Goal: Task Accomplishment & Management: Manage account settings

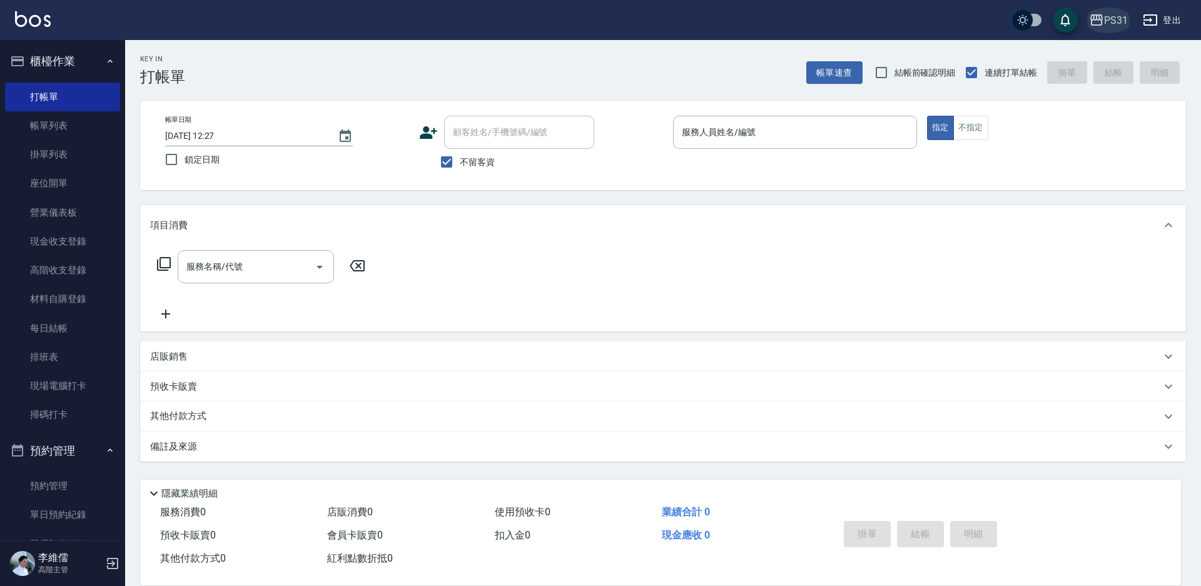
click at [1100, 26] on icon "button" at bounding box center [1096, 20] width 15 height 15
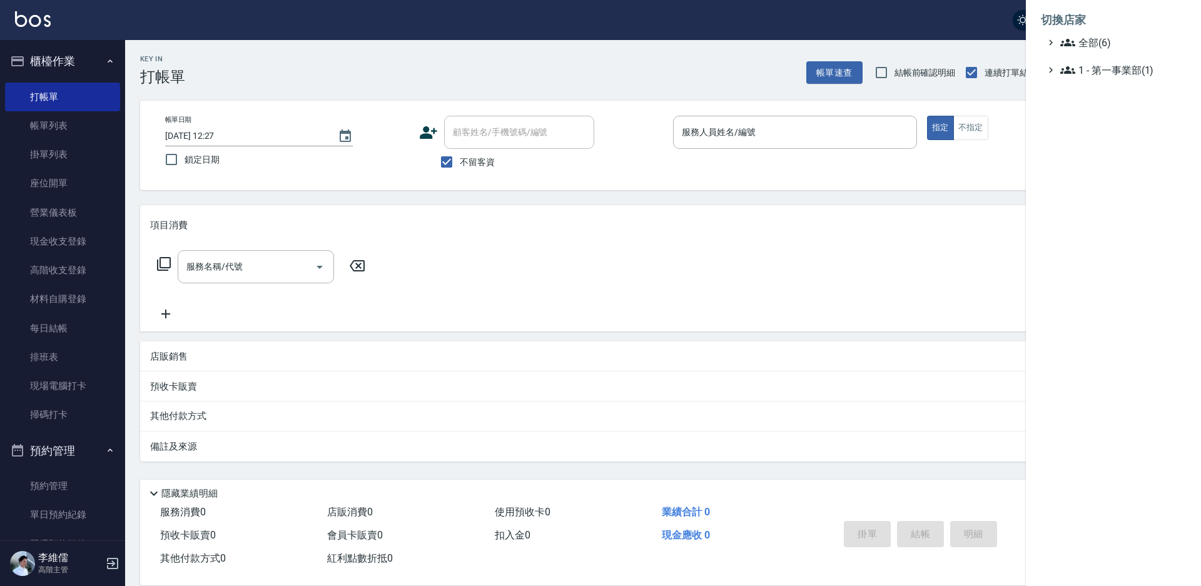
click at [846, 27] on div at bounding box center [600, 293] width 1201 height 586
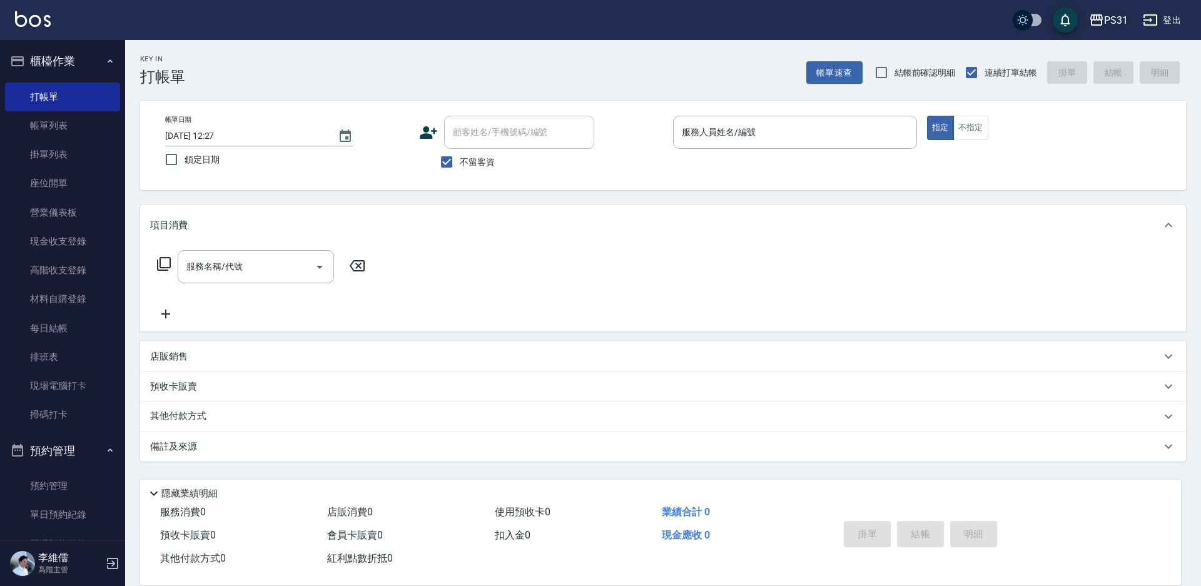
click at [1091, 20] on icon "button" at bounding box center [1096, 20] width 15 height 15
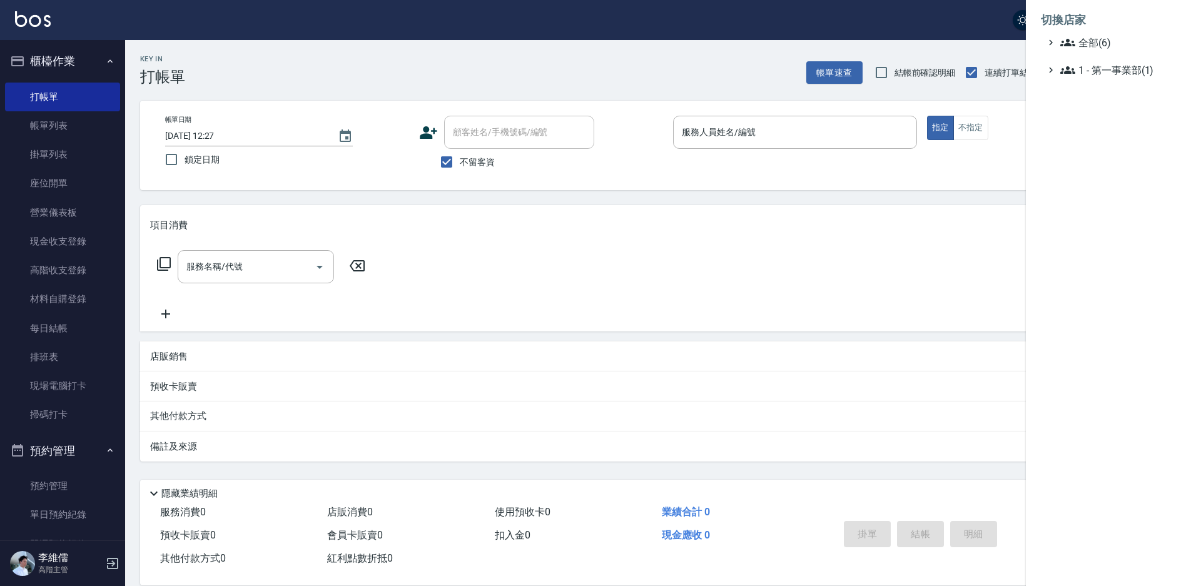
click at [72, 246] on div at bounding box center [600, 293] width 1201 height 586
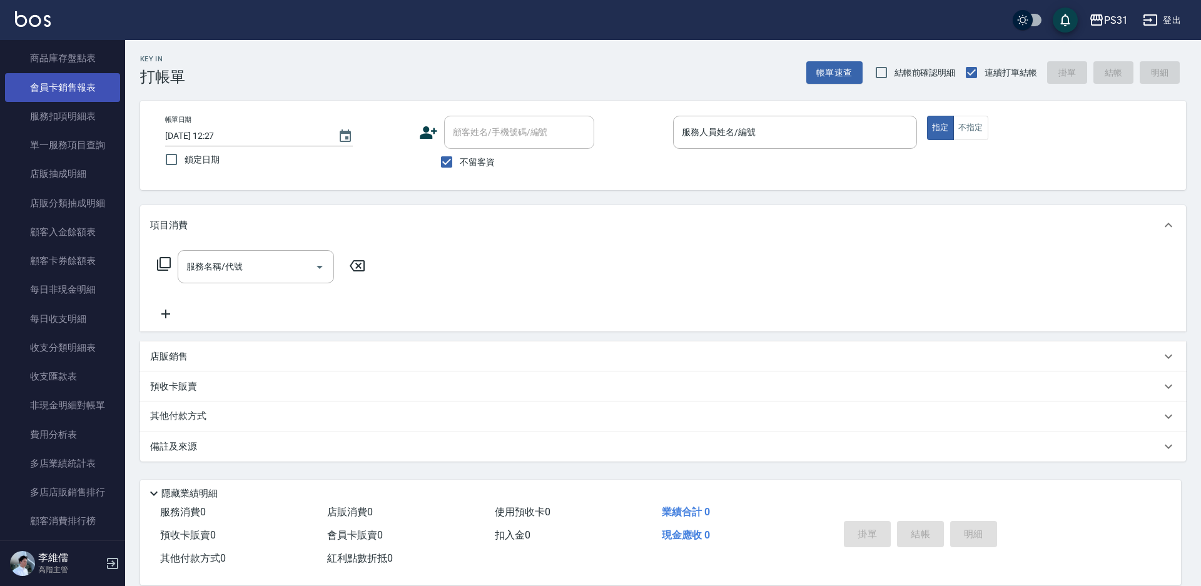
scroll to position [1314, 0]
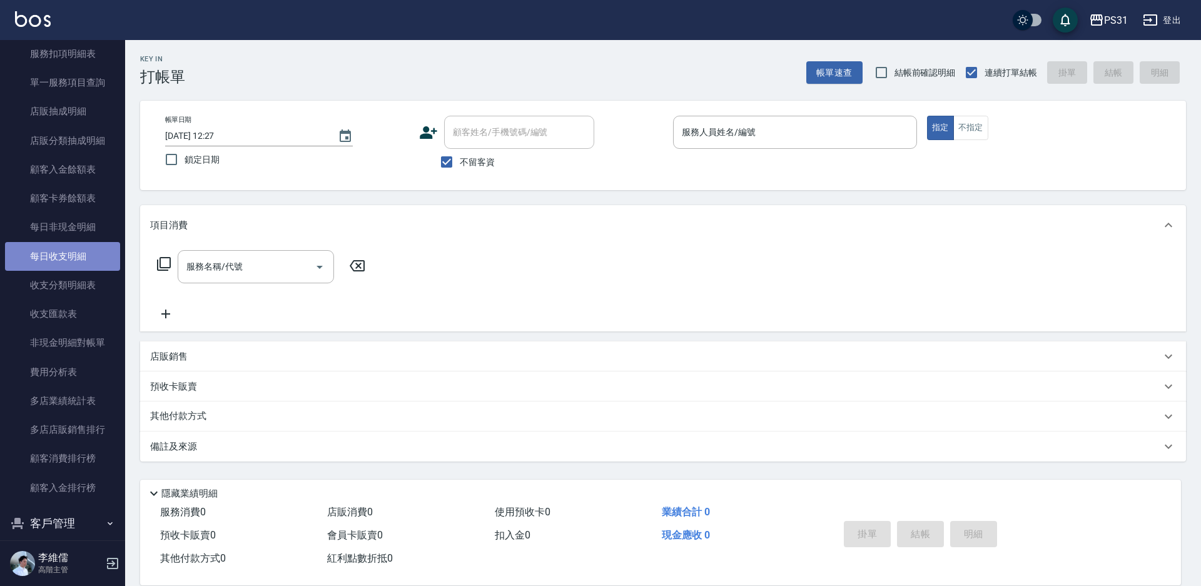
click at [81, 251] on link "每日收支明細" at bounding box center [62, 256] width 115 height 29
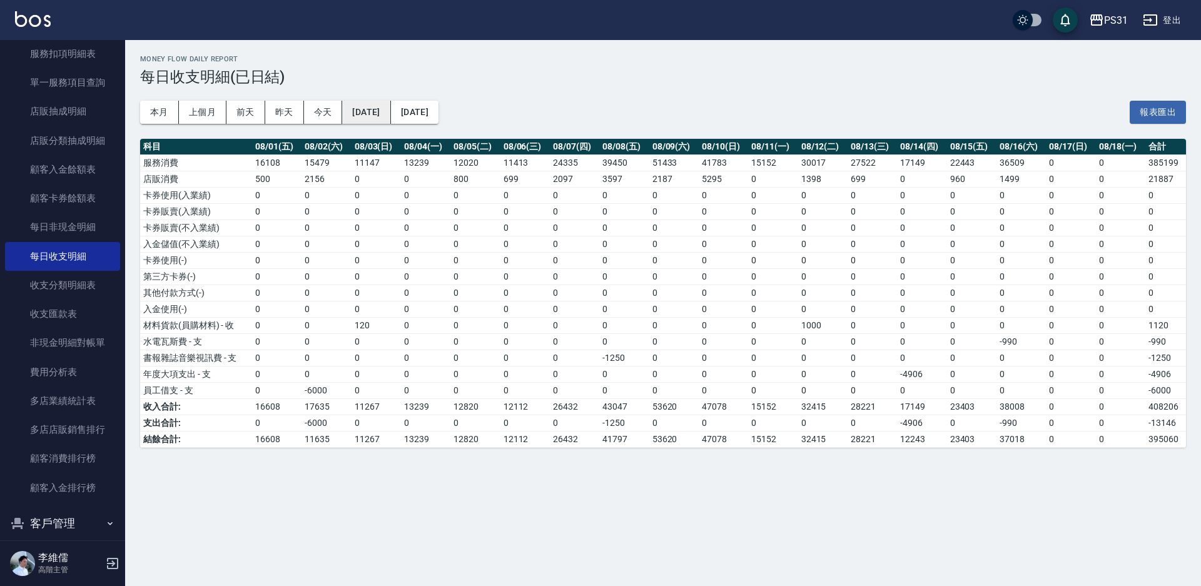
click at [385, 113] on button "[DATE]" at bounding box center [366, 112] width 48 height 23
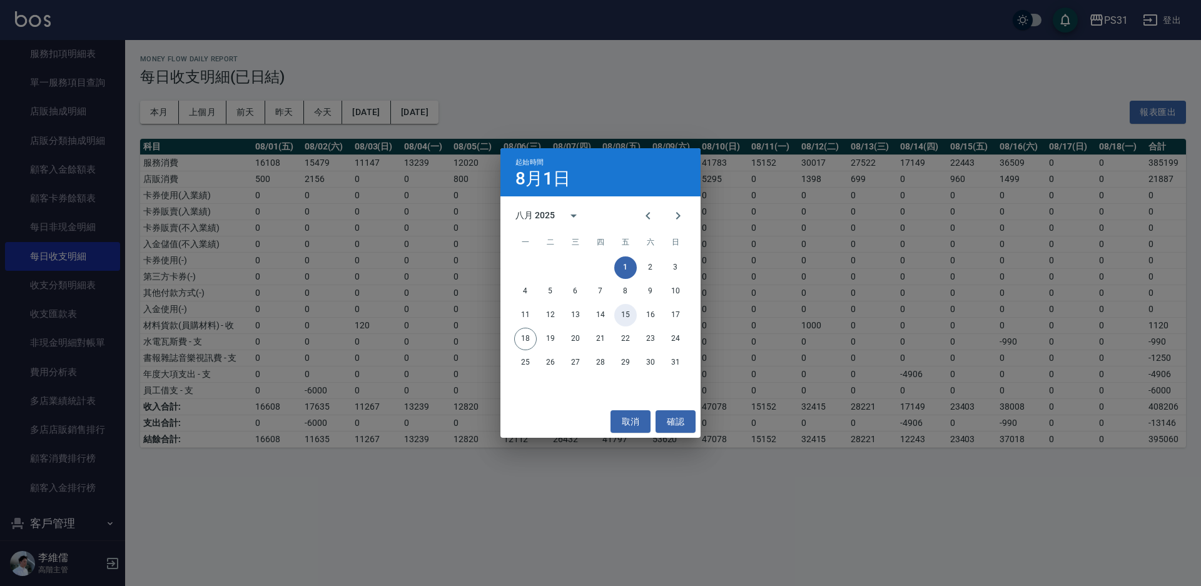
click at [624, 311] on button "15" at bounding box center [625, 315] width 23 height 23
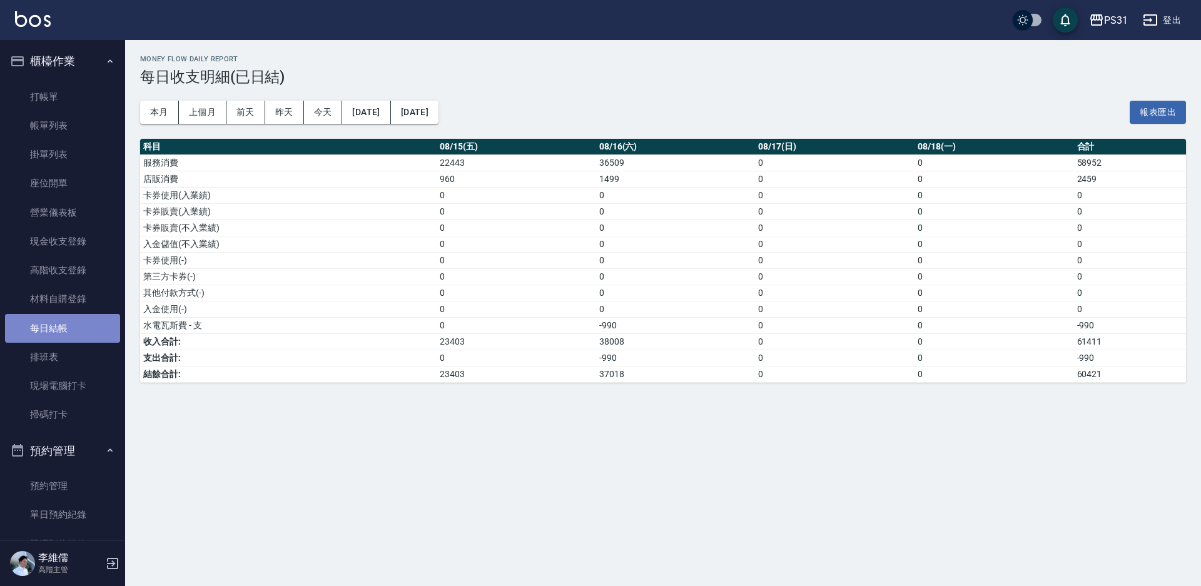
click at [74, 318] on link "每日結帳" at bounding box center [62, 328] width 115 height 29
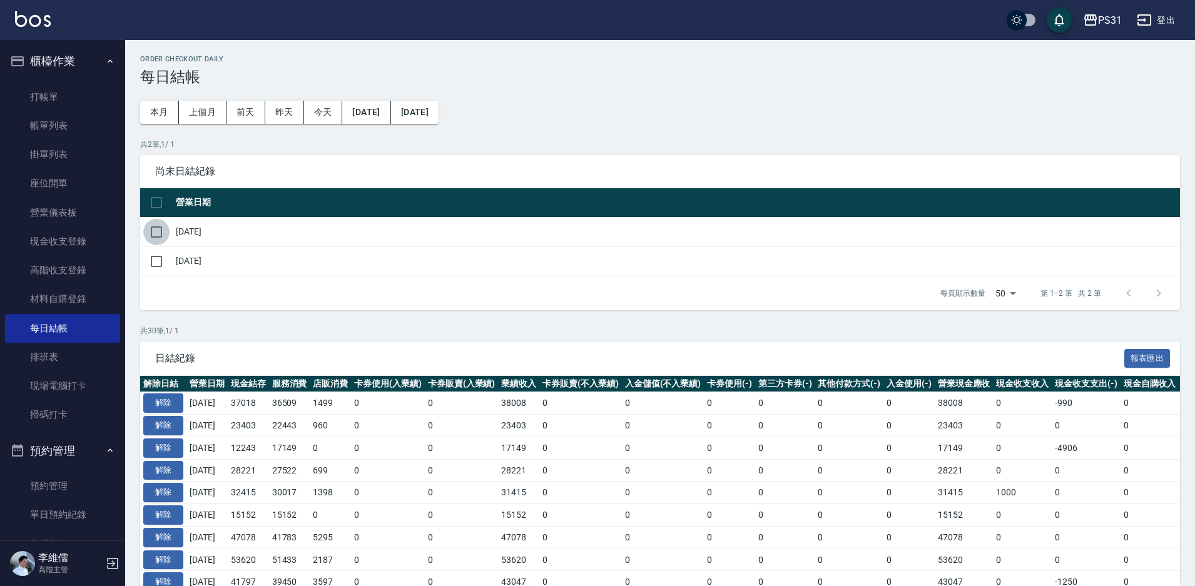
click at [145, 231] on input "checkbox" at bounding box center [156, 232] width 26 height 26
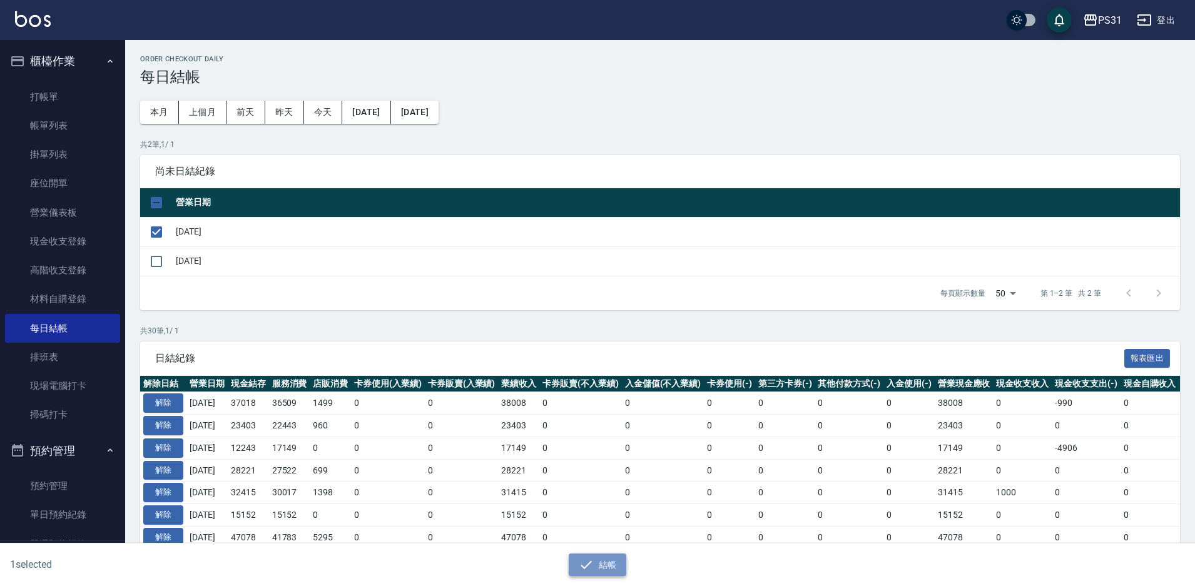
drag, startPoint x: 614, startPoint y: 566, endPoint x: 607, endPoint y: 565, distance: 7.6
click at [606, 566] on button "結帳" at bounding box center [598, 565] width 58 height 23
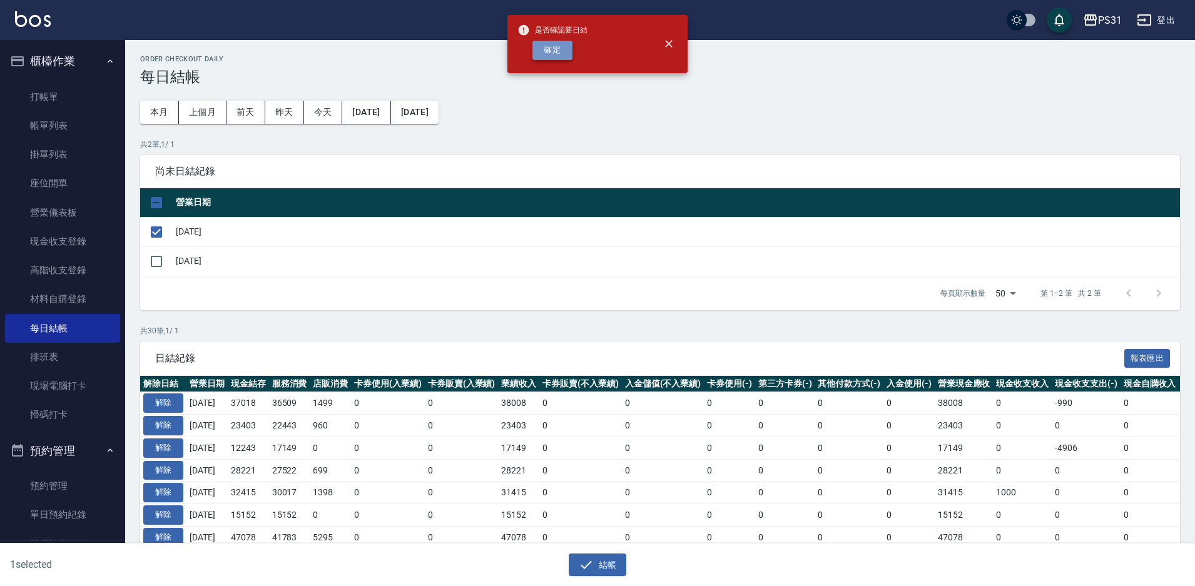
click at [554, 46] on button "確定" at bounding box center [552, 50] width 40 height 19
checkbox input "false"
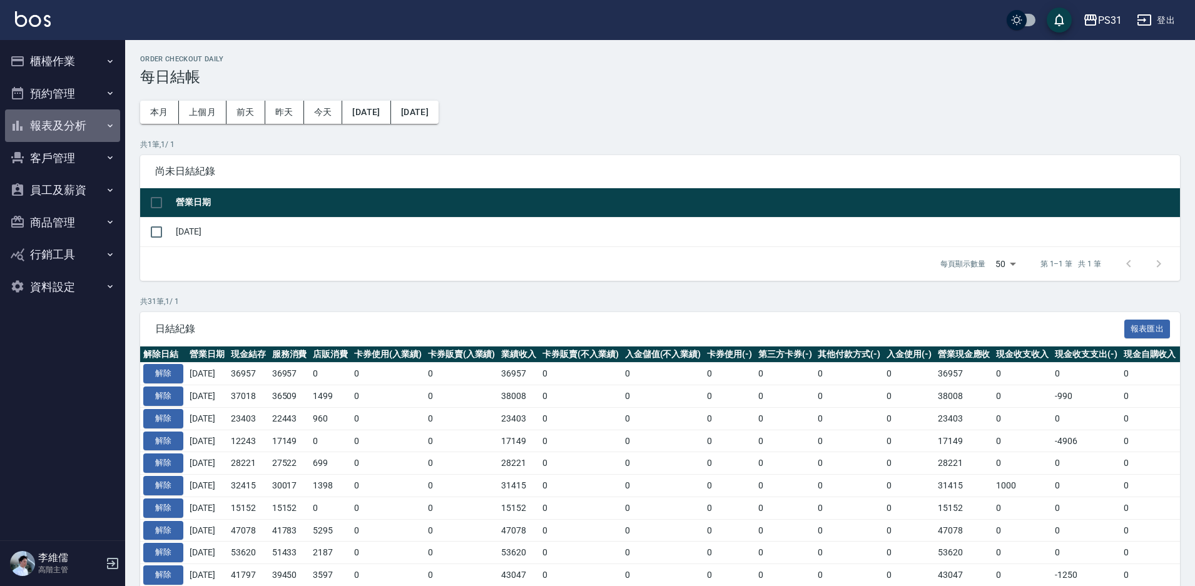
click at [74, 121] on button "報表及分析" at bounding box center [62, 125] width 115 height 33
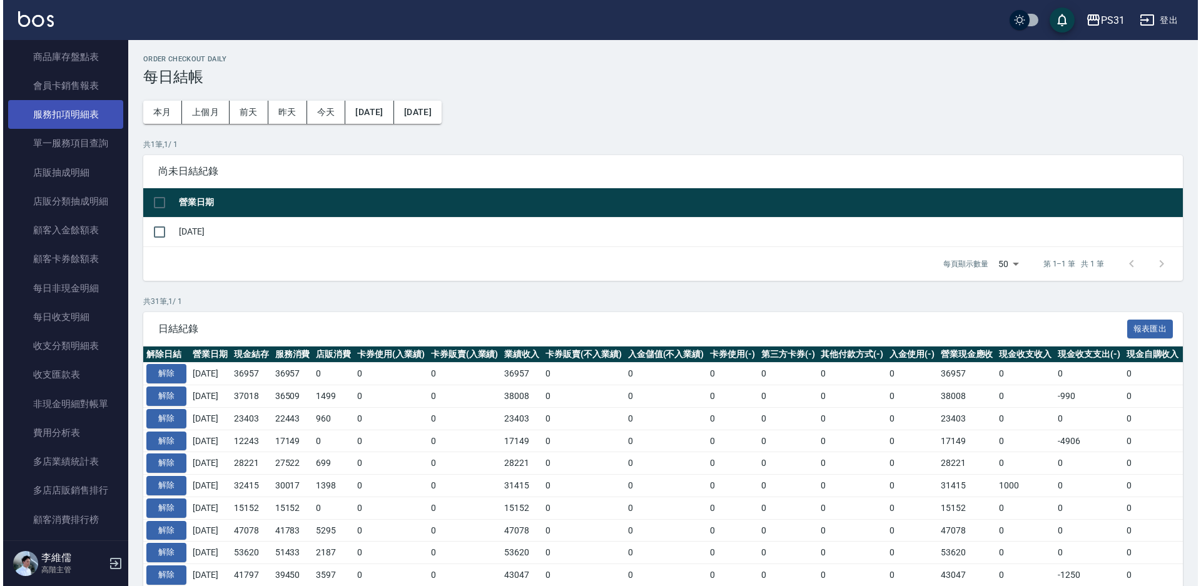
scroll to position [813, 0]
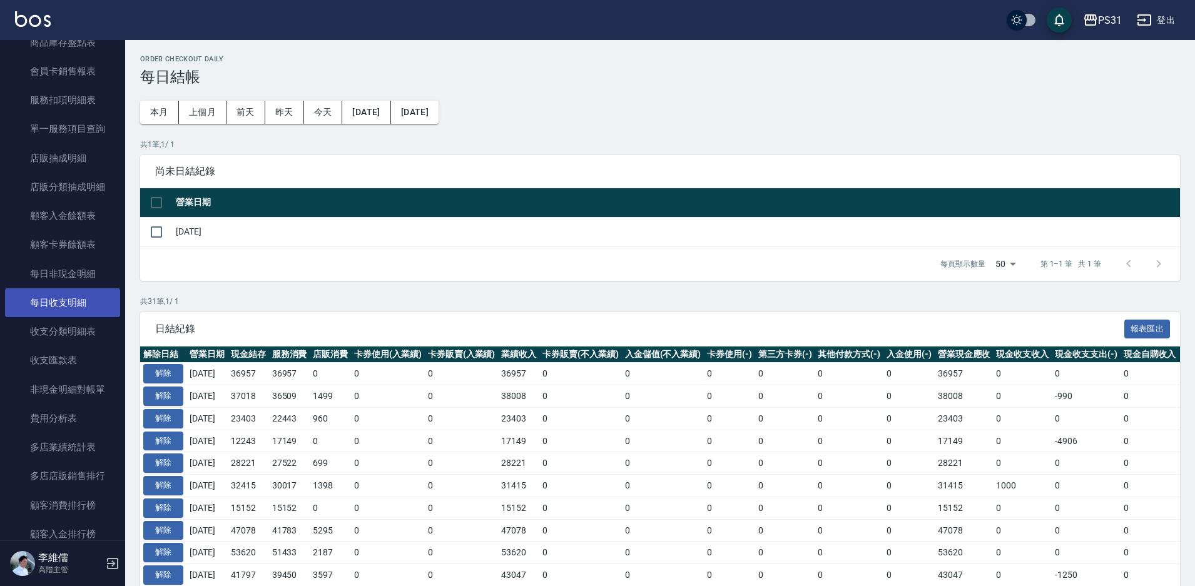
click at [71, 299] on link "每日收支明細" at bounding box center [62, 302] width 115 height 29
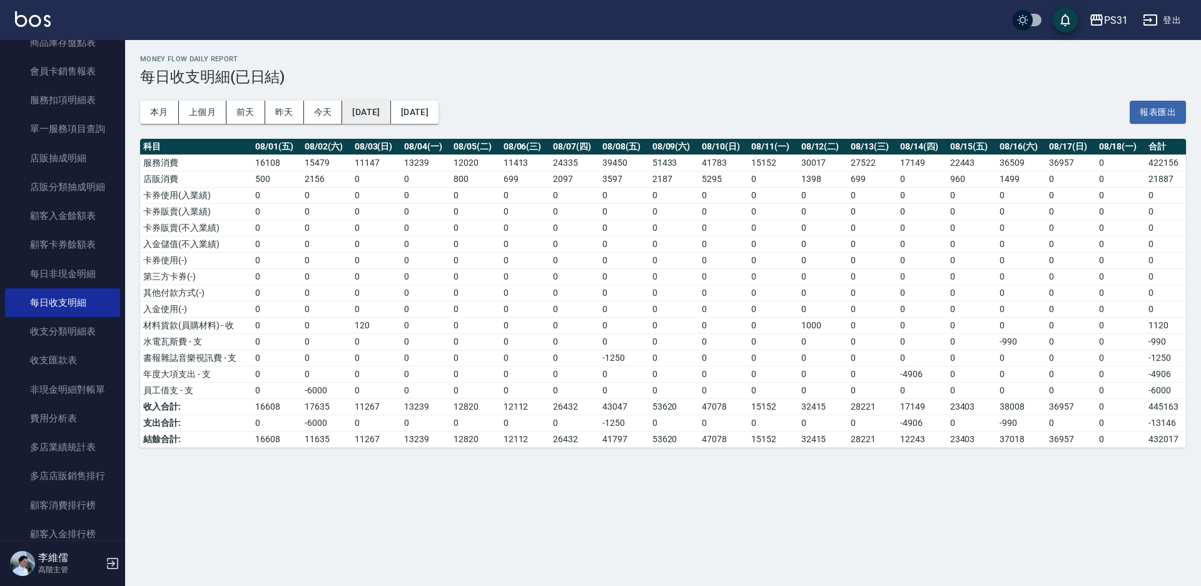
click at [383, 114] on button "[DATE]" at bounding box center [366, 112] width 48 height 23
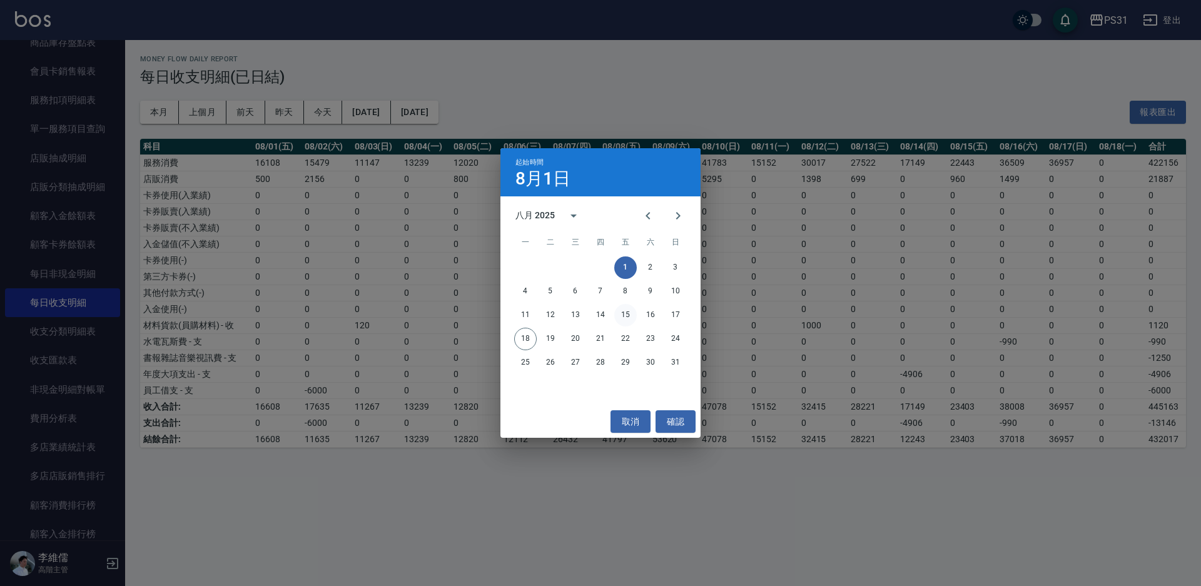
click at [624, 308] on button "15" at bounding box center [625, 315] width 23 height 23
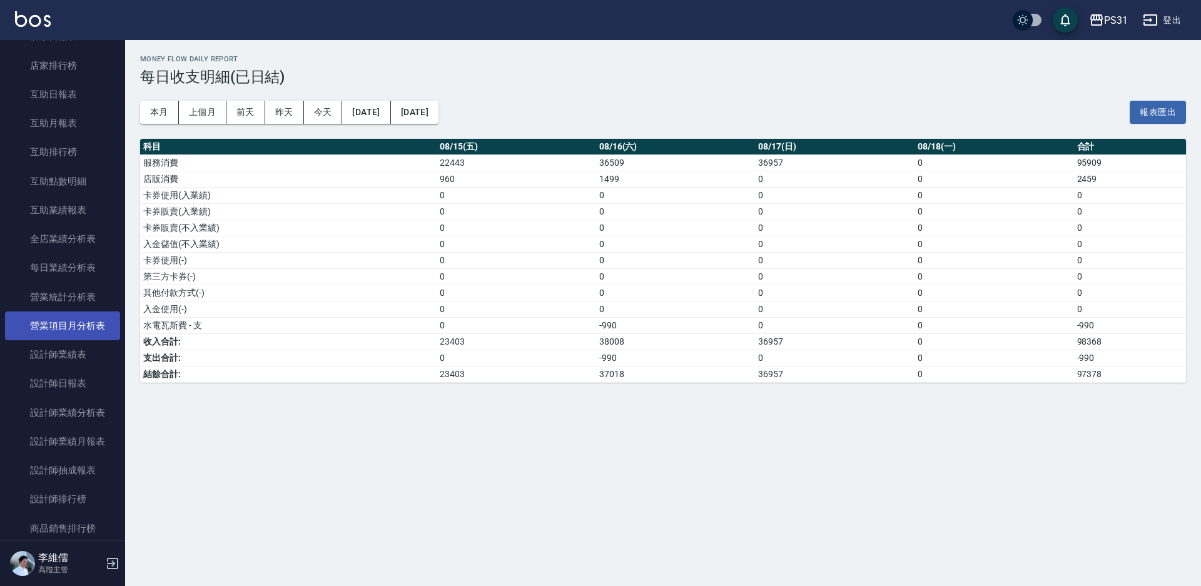
scroll to position [190, 0]
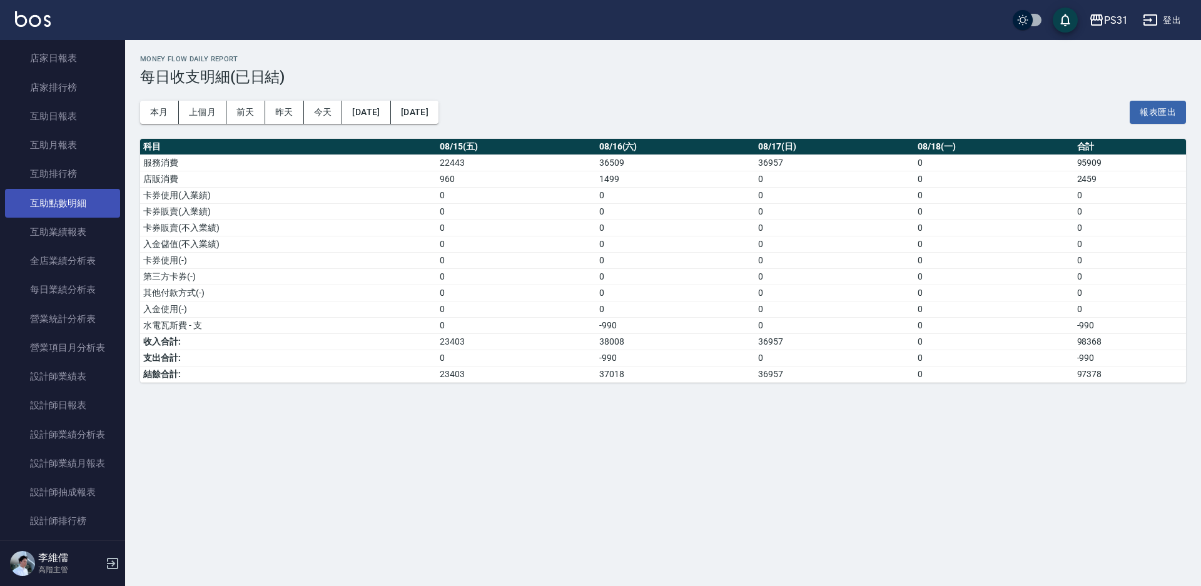
click at [63, 205] on link "互助點數明細" at bounding box center [62, 203] width 115 height 29
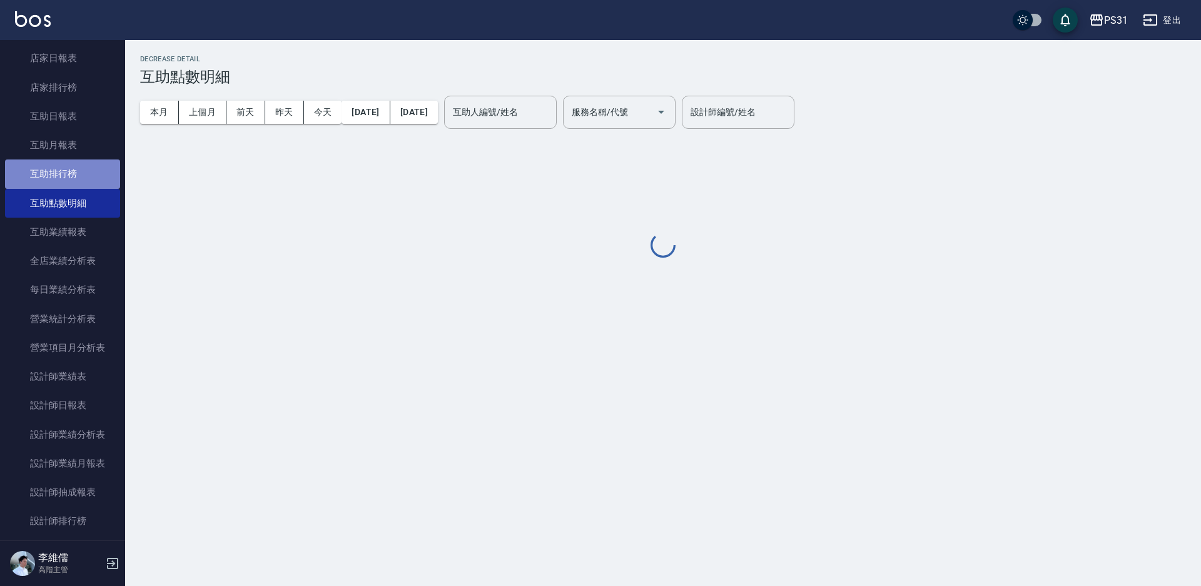
click at [84, 171] on link "互助排行榜" at bounding box center [62, 174] width 115 height 29
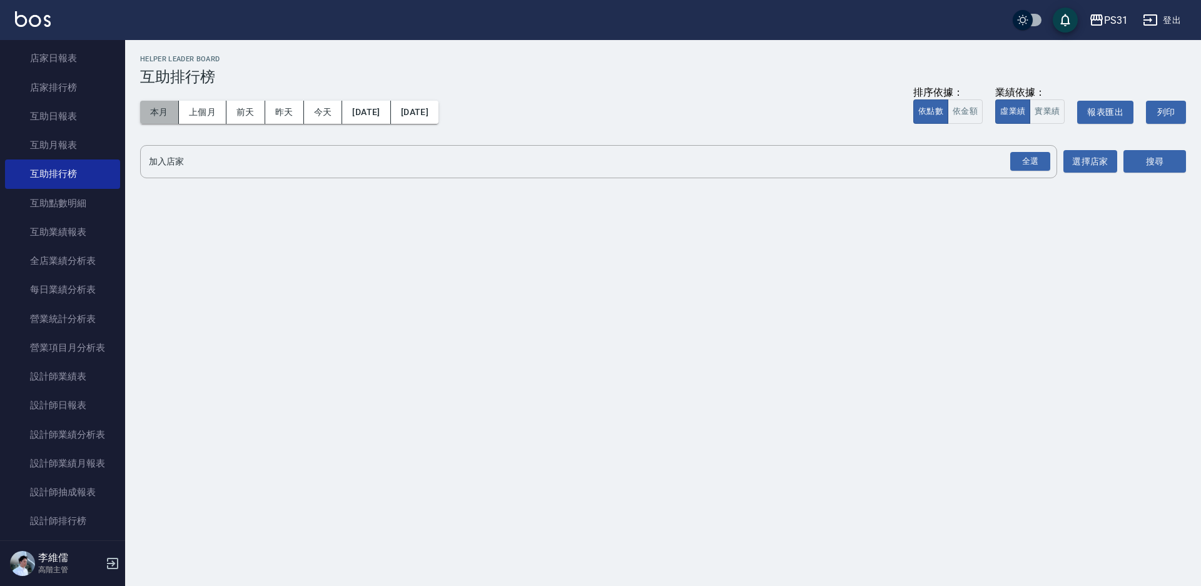
click at [161, 116] on button "本月" at bounding box center [159, 112] width 39 height 23
click at [1014, 158] on div "全選" at bounding box center [1030, 161] width 40 height 19
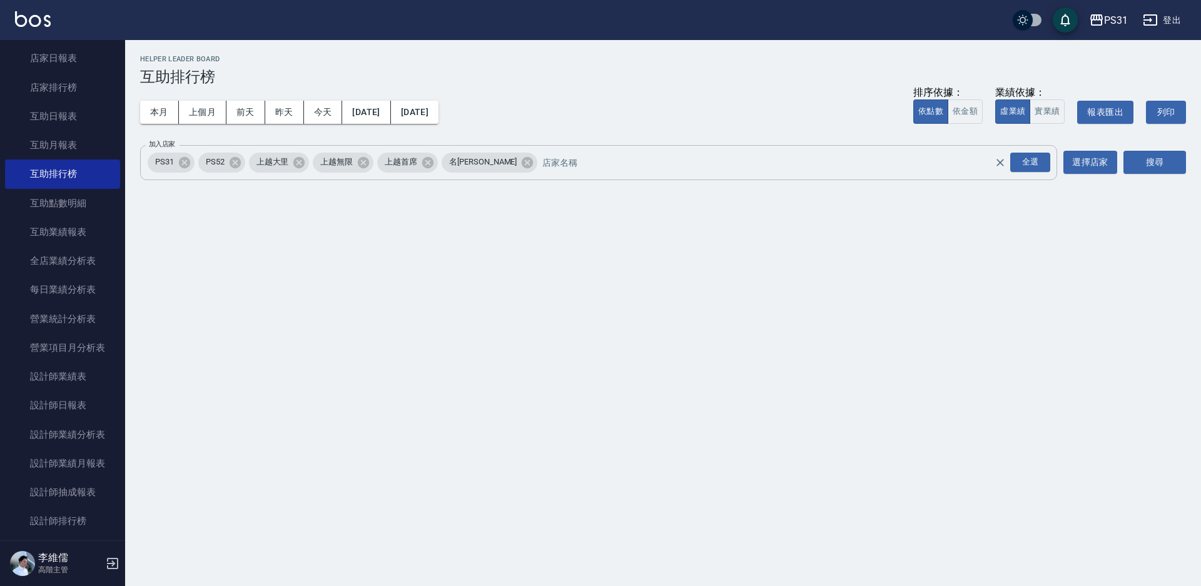
click at [166, 169] on div "PS31" at bounding box center [171, 163] width 47 height 20
click at [235, 160] on icon at bounding box center [234, 161] width 11 height 11
click at [246, 162] on icon at bounding box center [248, 161] width 11 height 11
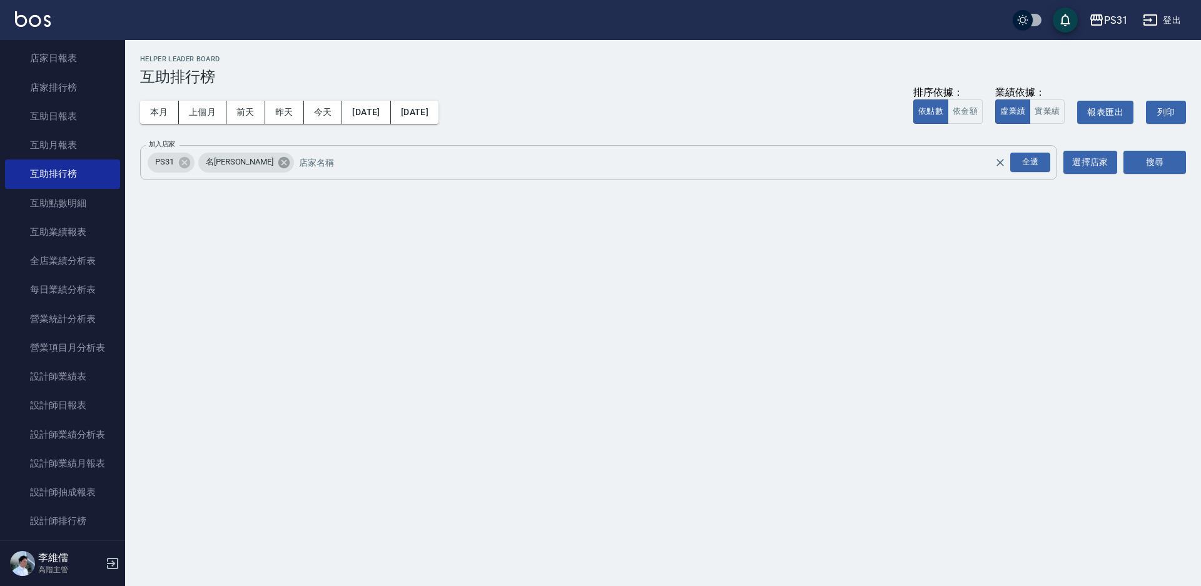
click at [278, 162] on icon at bounding box center [283, 161] width 11 height 11
click at [166, 117] on button "本月" at bounding box center [159, 112] width 39 height 23
click at [163, 114] on button "本月" at bounding box center [159, 112] width 39 height 23
click at [1157, 158] on button "搜尋" at bounding box center [1154, 162] width 63 height 23
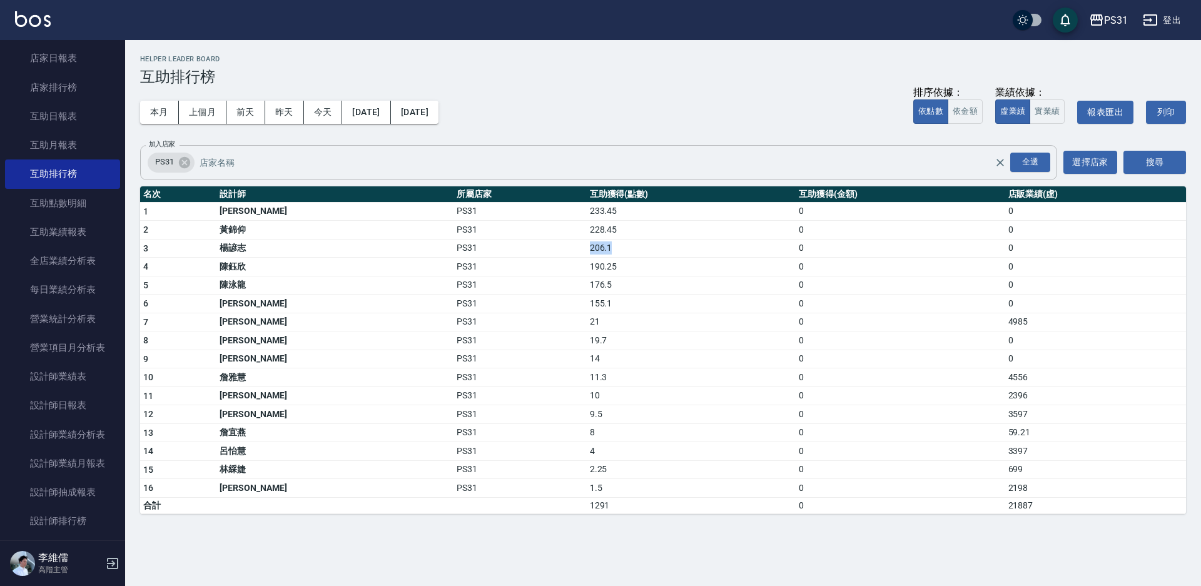
drag, startPoint x: 501, startPoint y: 248, endPoint x: 534, endPoint y: 250, distance: 32.6
click at [587, 250] on td "206.1" at bounding box center [691, 248] width 209 height 19
click at [587, 268] on td "190.25" at bounding box center [691, 267] width 209 height 19
drag, startPoint x: 529, startPoint y: 227, endPoint x: 486, endPoint y: 227, distance: 42.5
click at [486, 227] on tr "2 [PERSON_NAME]PS31 228.45 0 0" at bounding box center [663, 230] width 1046 height 19
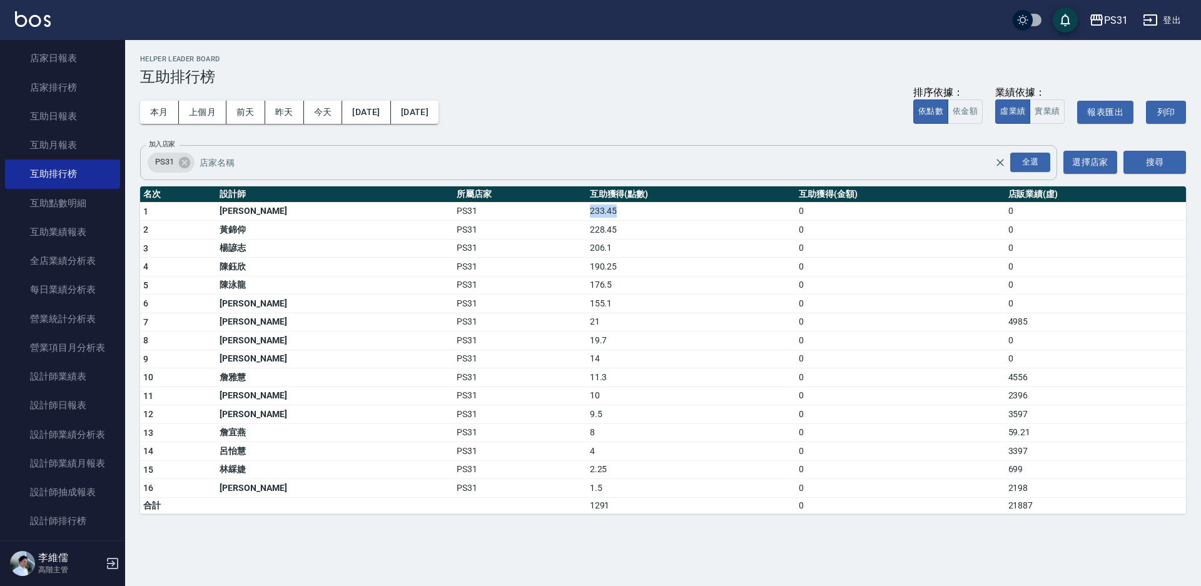
drag, startPoint x: 535, startPoint y: 214, endPoint x: 457, endPoint y: 217, distance: 78.3
click at [457, 217] on tr "1 [PERSON_NAME]PS31 233.45 0 0" at bounding box center [663, 211] width 1046 height 19
click at [587, 249] on td "206.1" at bounding box center [691, 248] width 209 height 19
click at [186, 161] on icon at bounding box center [185, 163] width 14 height 14
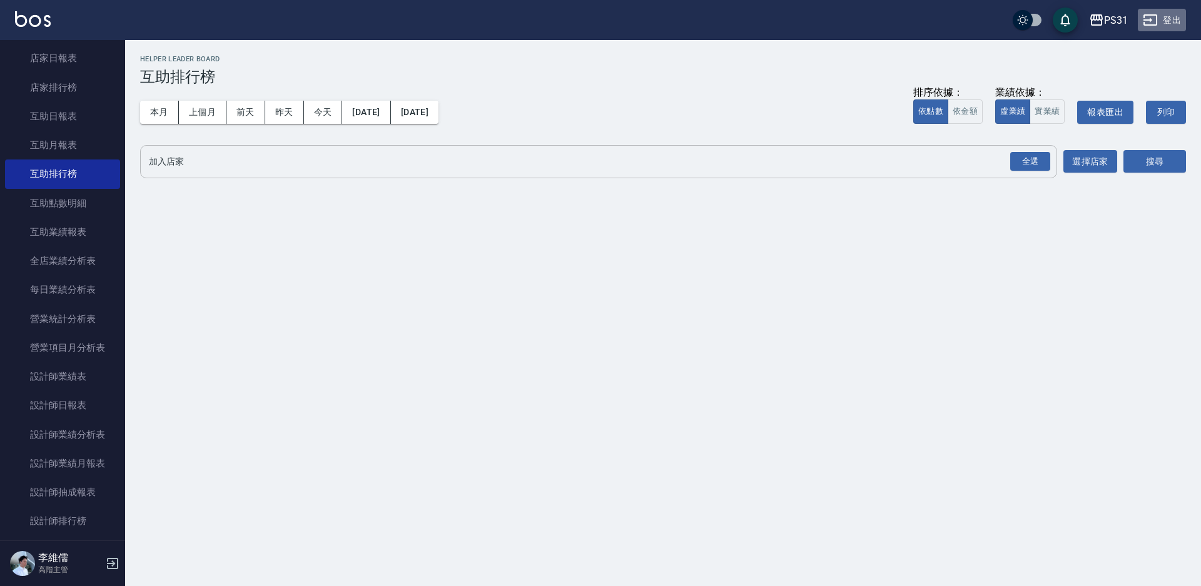
click at [1172, 21] on button "登出" at bounding box center [1162, 20] width 48 height 23
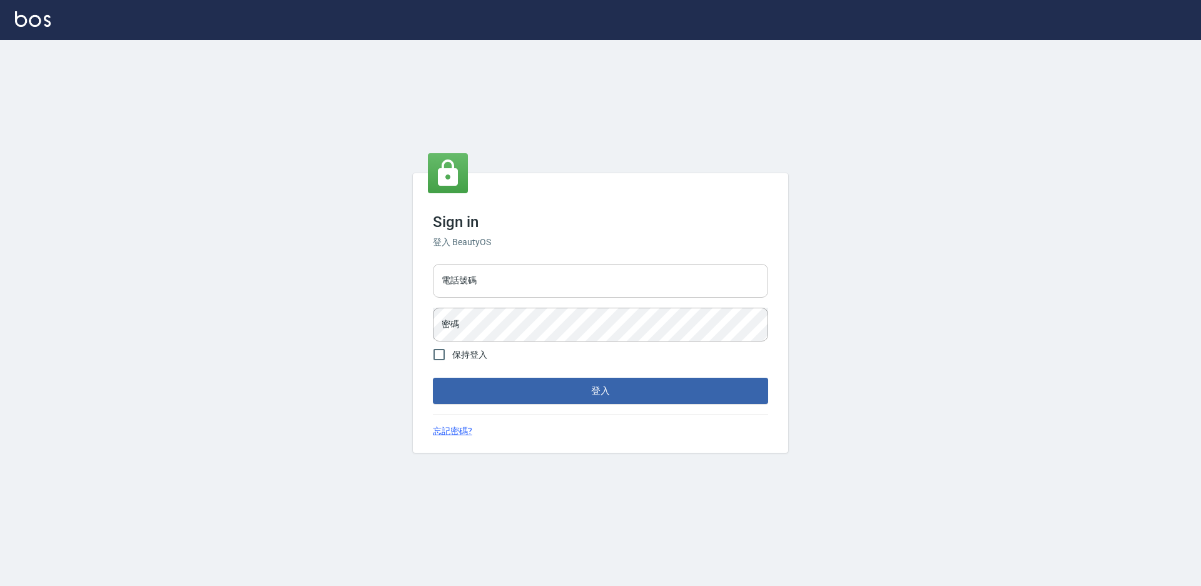
click at [530, 282] on input "電話號碼" at bounding box center [600, 281] width 335 height 34
type input "0424861159"
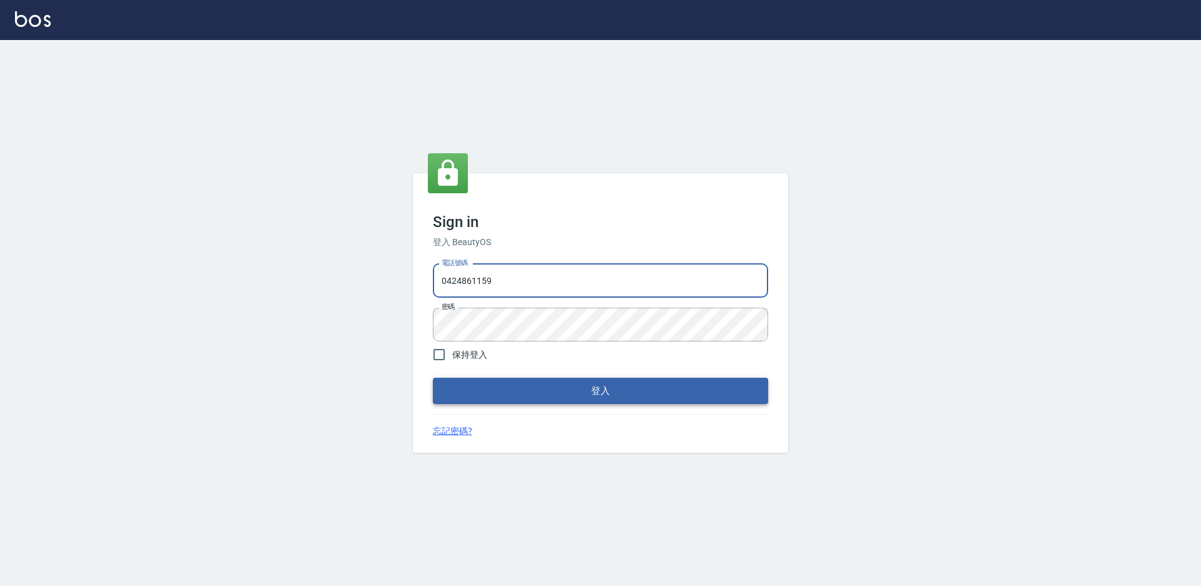
click at [577, 379] on form "電話號碼 0424861159 電話號碼 密碼 密碼 保持登入 登入" at bounding box center [600, 332] width 335 height 146
click at [578, 390] on button "登入" at bounding box center [600, 391] width 335 height 26
